Goal: Check status: Check status

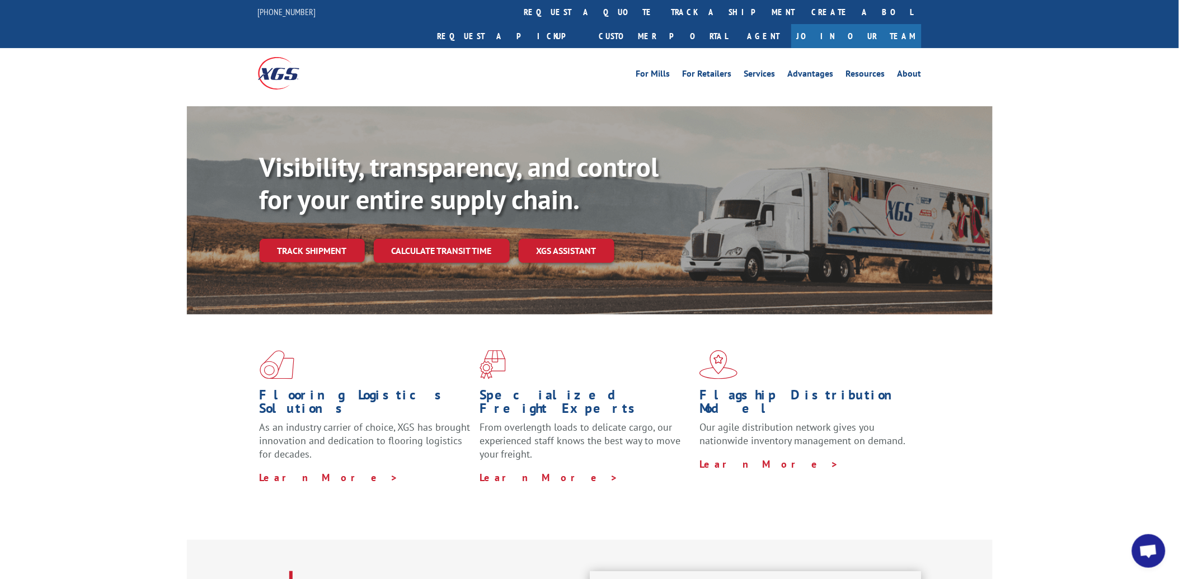
click at [560, 48] on div "For [PERSON_NAME] For Retailers Services Advantages Resources About For [PERSON…" at bounding box center [590, 73] width 664 height 50
click at [663, 9] on link "track a shipment" at bounding box center [733, 12] width 140 height 24
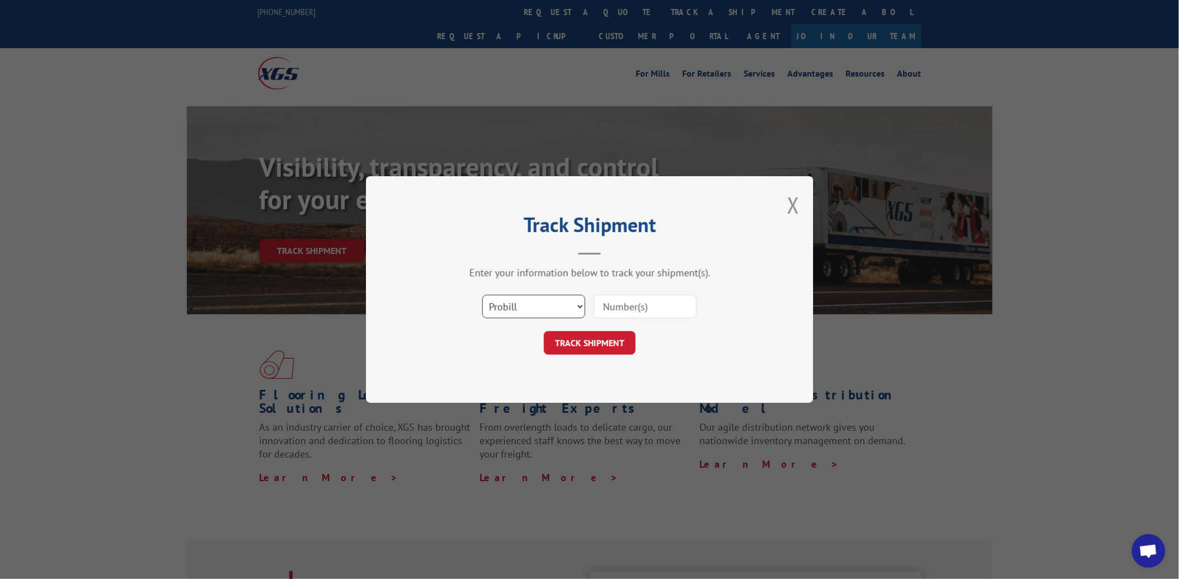
click at [529, 314] on select "Select category... Probill BOL PO" at bounding box center [533, 307] width 103 height 24
select select "po"
click at [482, 295] on select "Select category... Probill BOL PO" at bounding box center [533, 307] width 103 height 24
click at [624, 304] on input at bounding box center [645, 307] width 103 height 24
paste input "24505166"
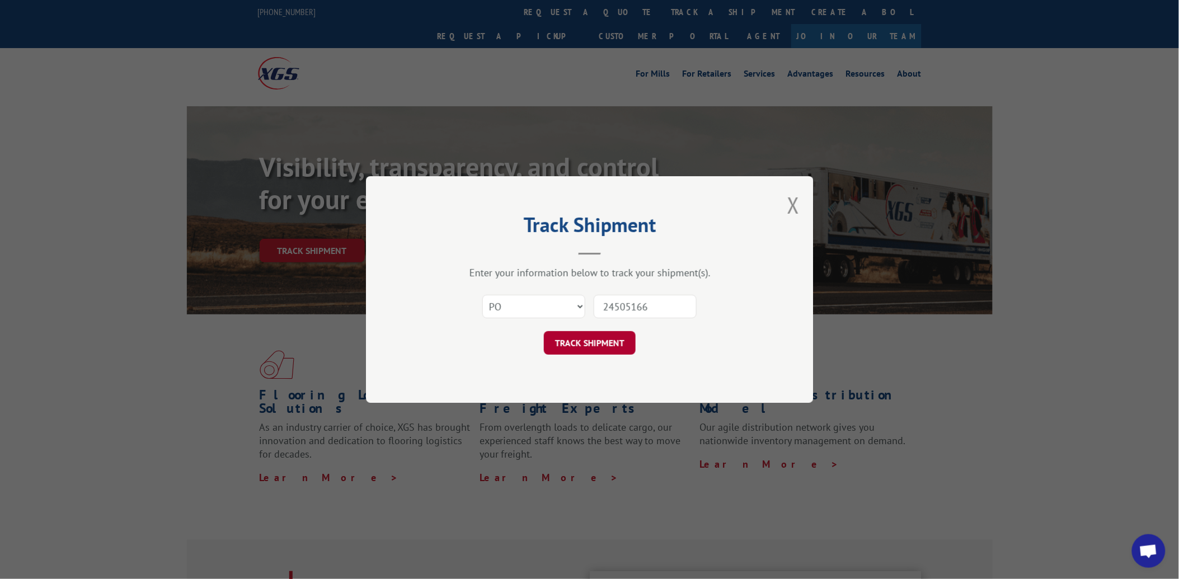
type input "24505166"
click at [580, 343] on button "TRACK SHIPMENT" at bounding box center [590, 343] width 92 height 24
